Goal: Transaction & Acquisition: Obtain resource

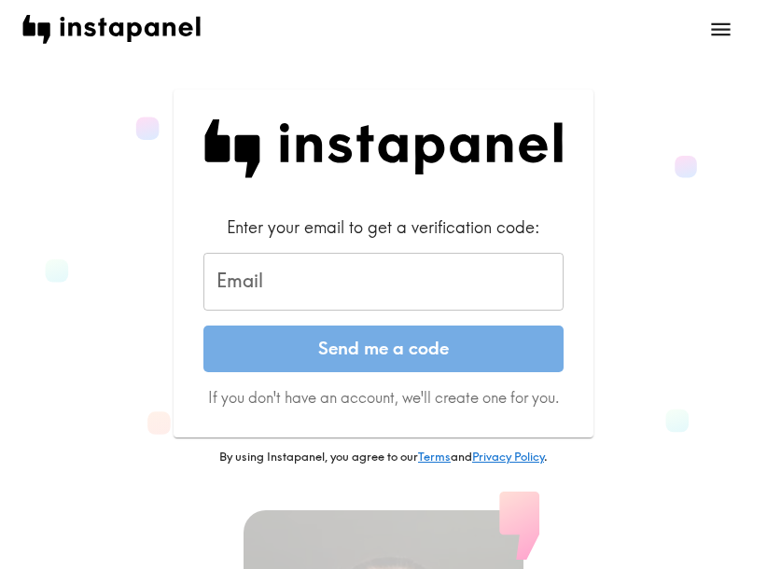
click at [433, 295] on input "Email" at bounding box center [383, 282] width 360 height 58
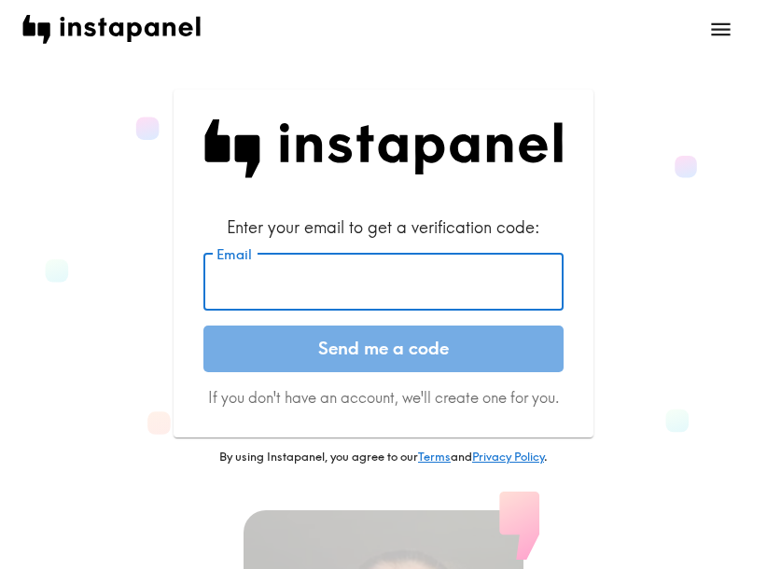
paste input "[EMAIL_ADDRESS][DOMAIN_NAME]"
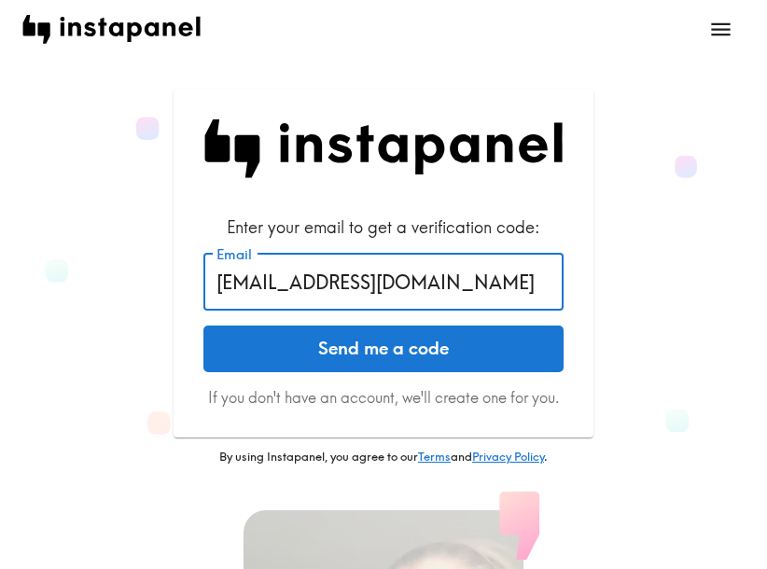
type input "[EMAIL_ADDRESS][DOMAIN_NAME]"
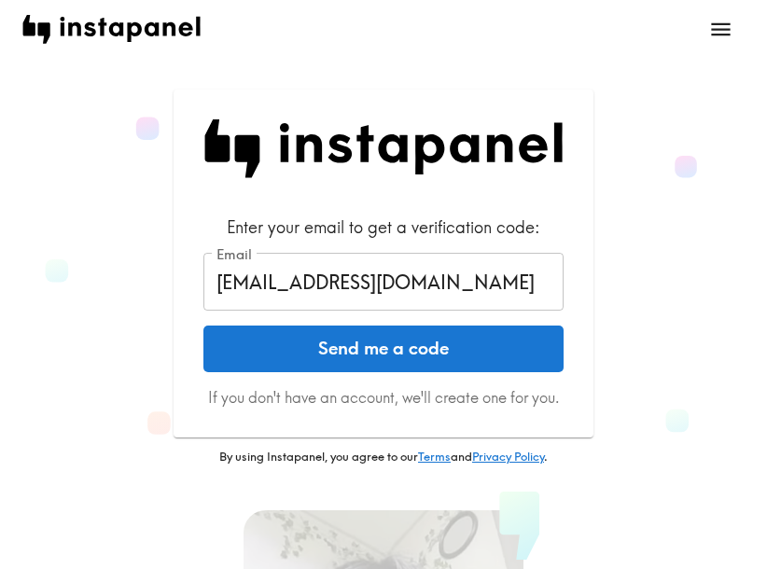
click at [460, 357] on button "Send me a code" at bounding box center [383, 349] width 360 height 47
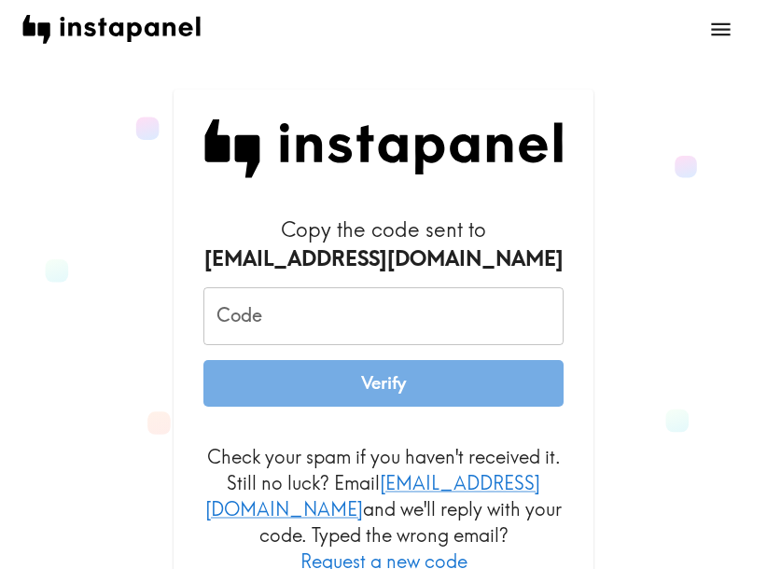
click at [457, 314] on input "Code" at bounding box center [383, 316] width 360 height 58
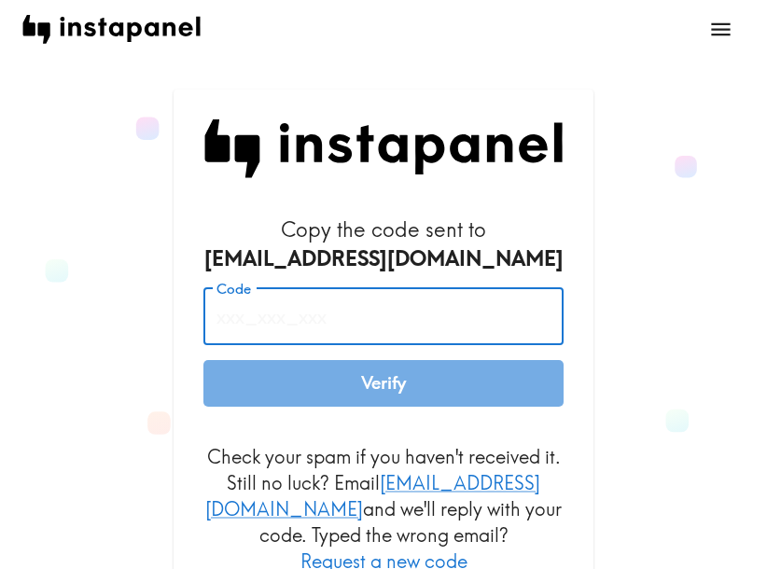
paste input "GAf_5G5_4f9"
type input "GAf_5G5_4f9"
click at [422, 388] on button "Verify" at bounding box center [383, 383] width 360 height 47
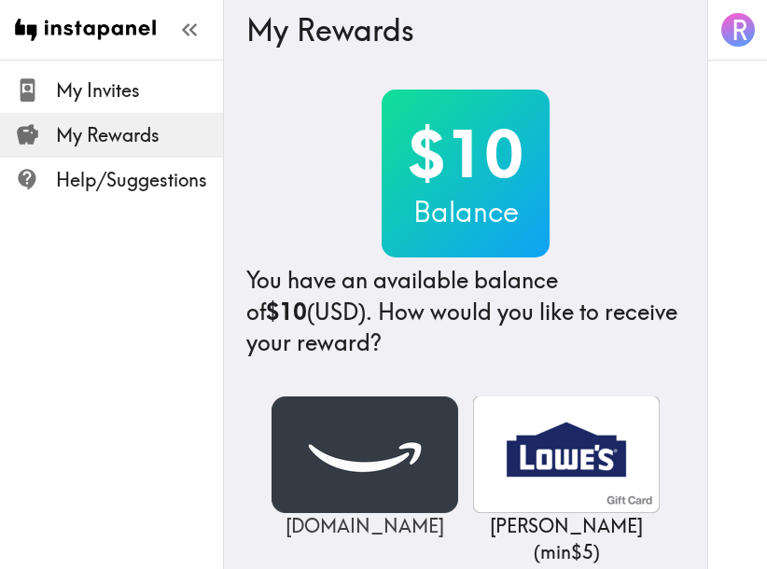
click at [337, 459] on img at bounding box center [365, 455] width 187 height 117
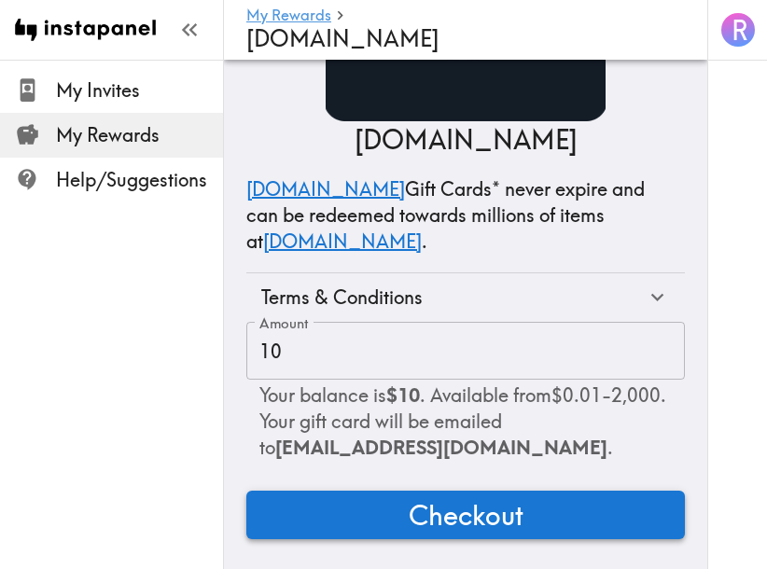
scroll to position [159, 0]
click at [545, 497] on button "Checkout" at bounding box center [465, 515] width 439 height 49
